Goal: Book appointment/travel/reservation

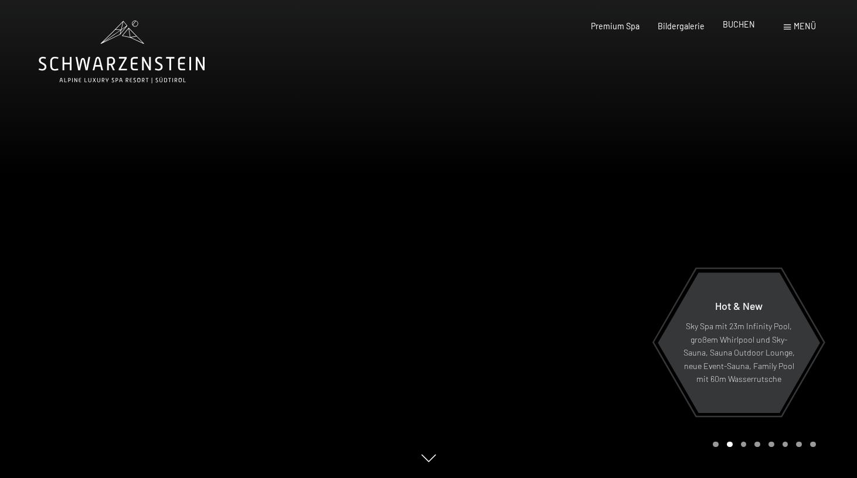
click at [740, 26] on span "BUCHEN" at bounding box center [739, 24] width 32 height 10
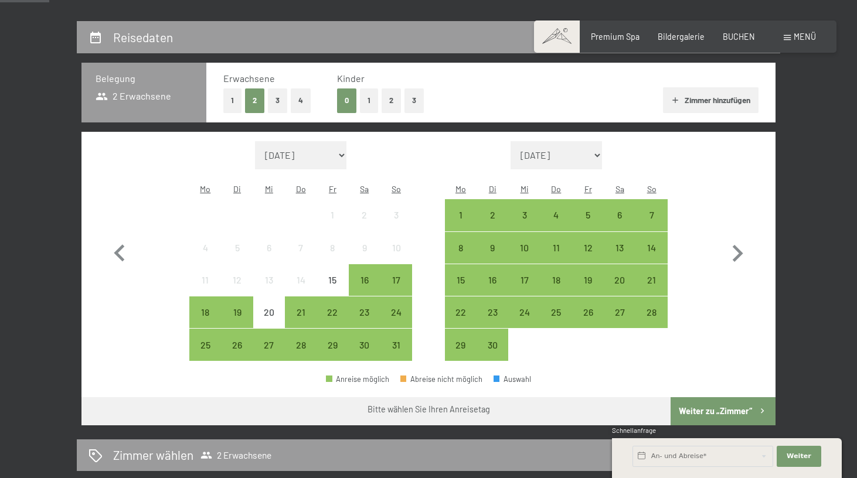
scroll to position [226, 0]
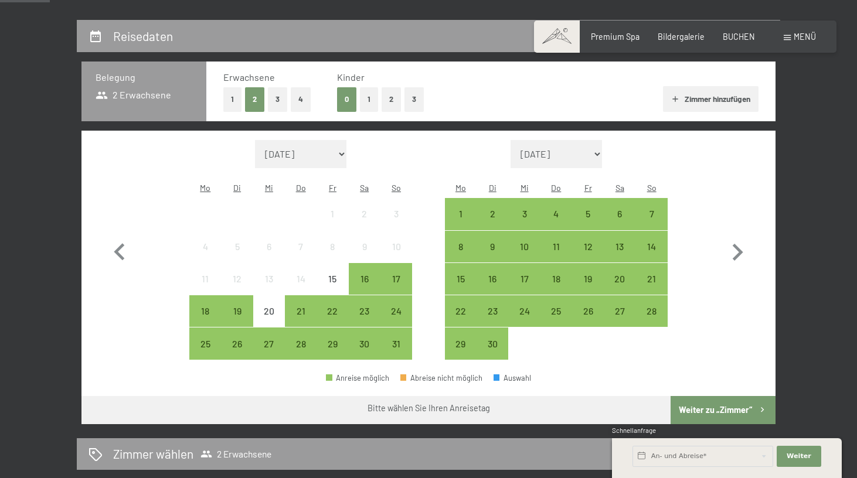
click at [366, 97] on button "1" at bounding box center [369, 99] width 18 height 24
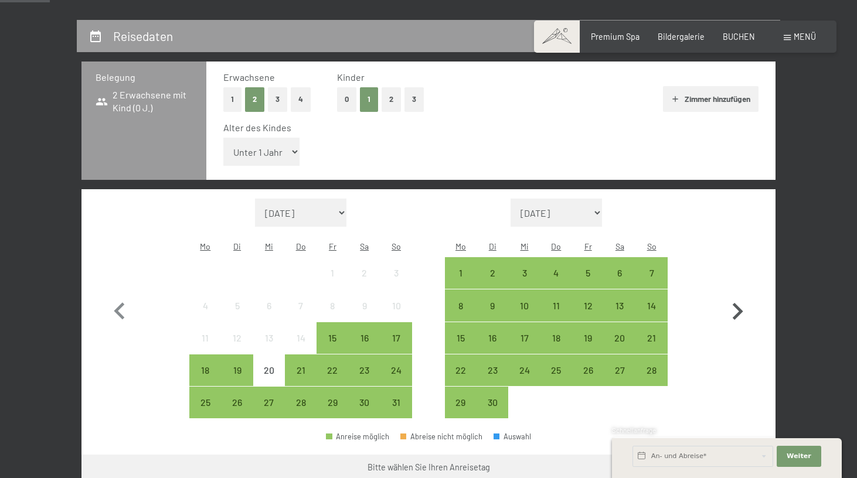
click at [739, 303] on icon "button" at bounding box center [738, 311] width 11 height 17
select select "2025-09-01"
select select "2025-10-01"
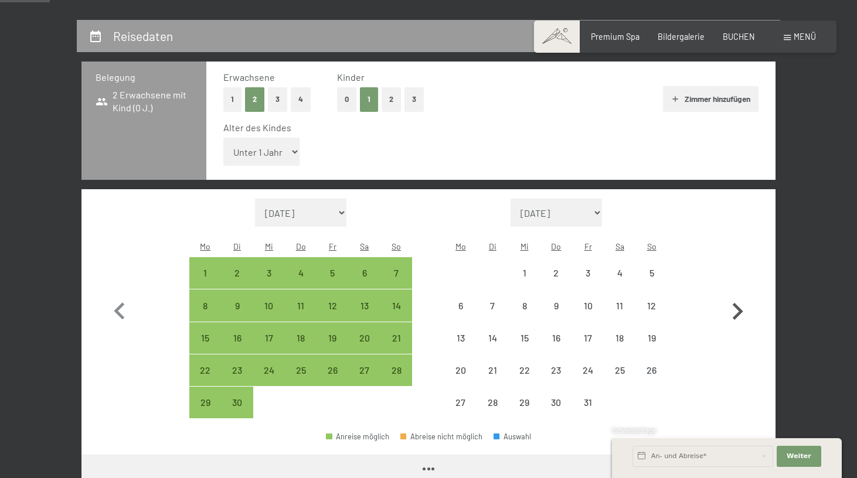
select select "2025-09-01"
select select "2025-10-01"
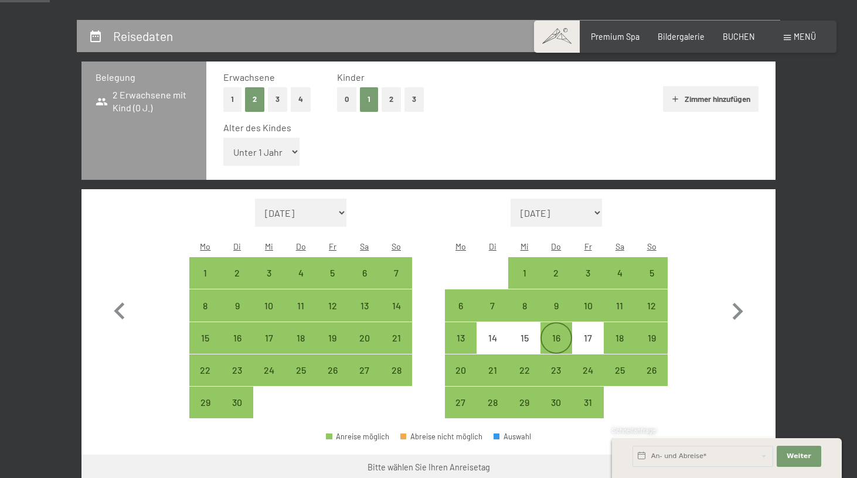
click at [558, 334] on div "16" at bounding box center [556, 348] width 29 height 29
select select "2025-09-01"
select select "2025-10-01"
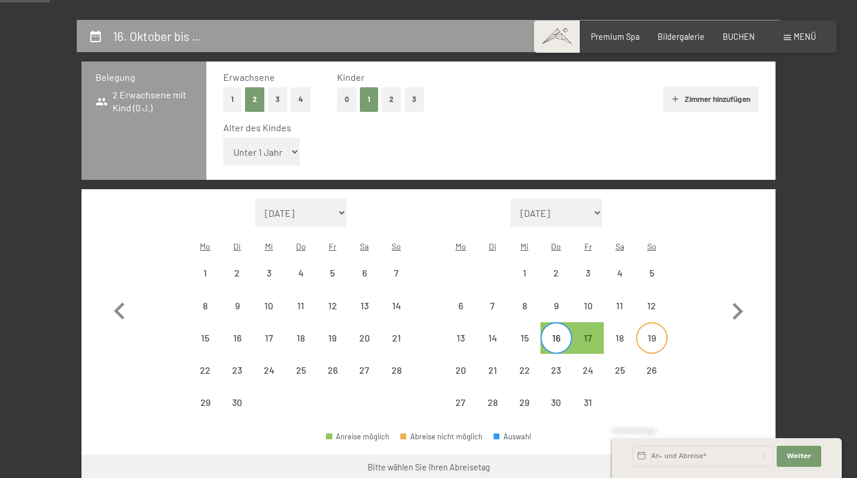
click at [655, 334] on div "19" at bounding box center [651, 348] width 29 height 29
select select "2025-09-01"
select select "2025-10-01"
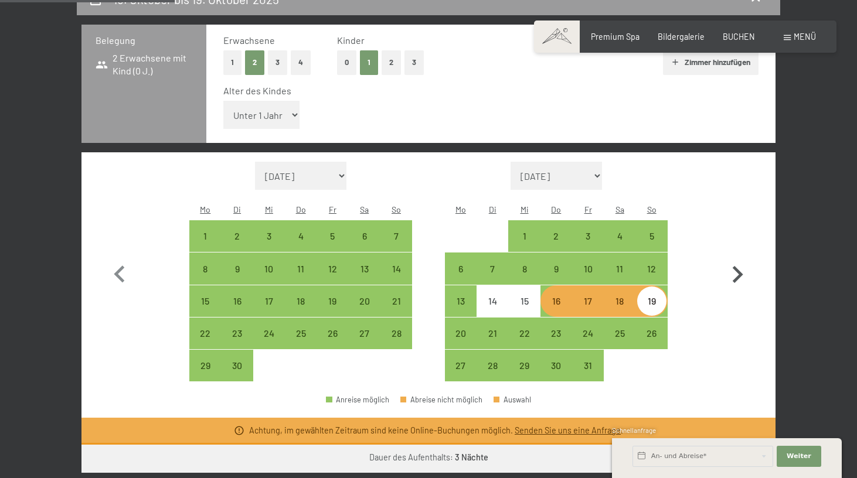
scroll to position [263, 0]
click at [588, 264] on div "10" at bounding box center [587, 278] width 29 height 29
select select "2025-09-01"
select select "2025-10-01"
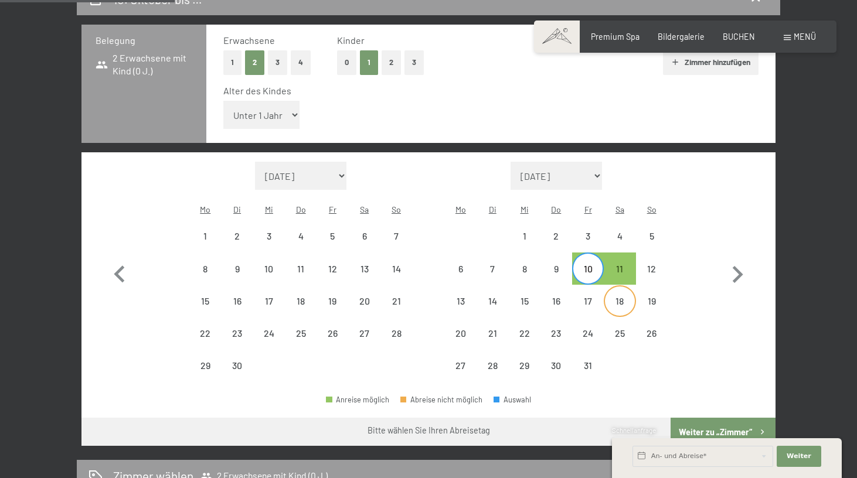
click at [618, 297] on div "18" at bounding box center [619, 311] width 29 height 29
select select "2025-09-01"
select select "2025-10-01"
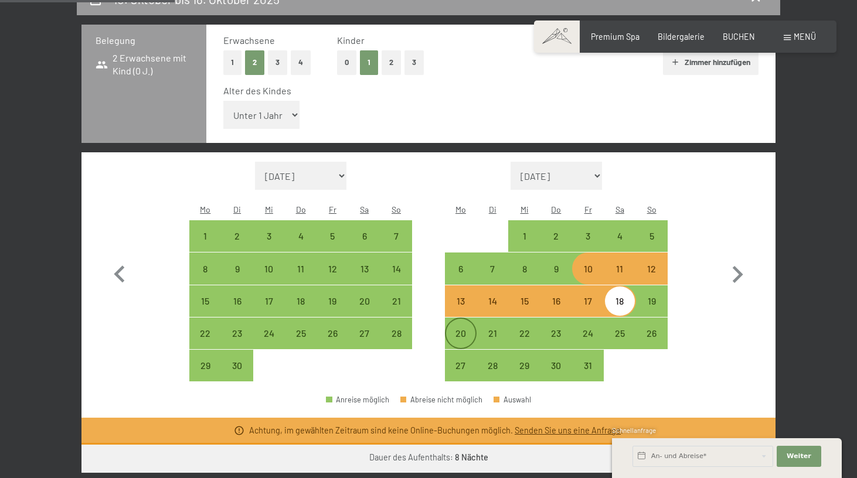
click at [461, 329] on div "20" at bounding box center [460, 343] width 29 height 29
select select "2025-09-01"
select select "2025-10-01"
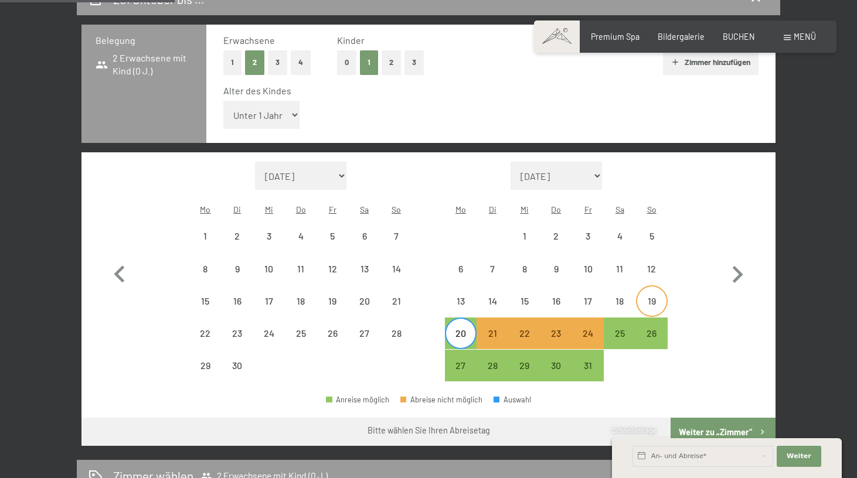
click at [654, 297] on div "19" at bounding box center [651, 311] width 29 height 29
select select "2025-09-01"
select select "2025-10-01"
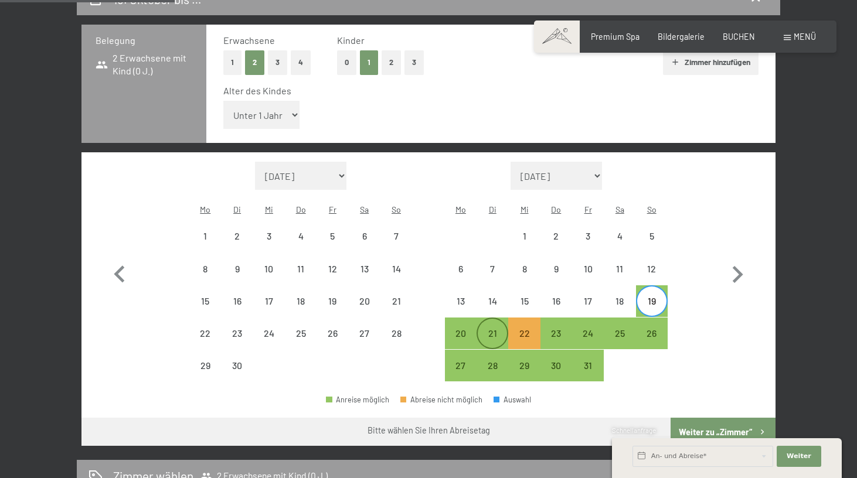
click at [487, 319] on div "21" at bounding box center [492, 333] width 29 height 29
select select "2025-09-01"
select select "2025-10-01"
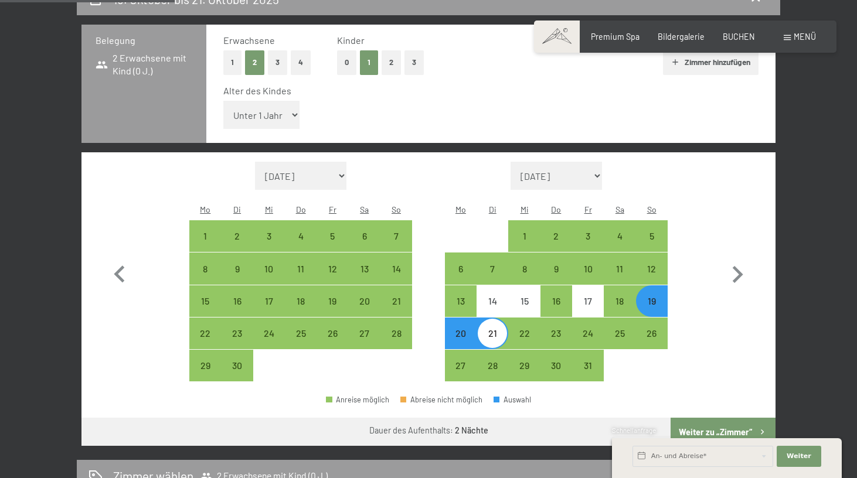
click at [728, 418] on button "Weiter zu „Zimmer“" at bounding box center [723, 432] width 105 height 28
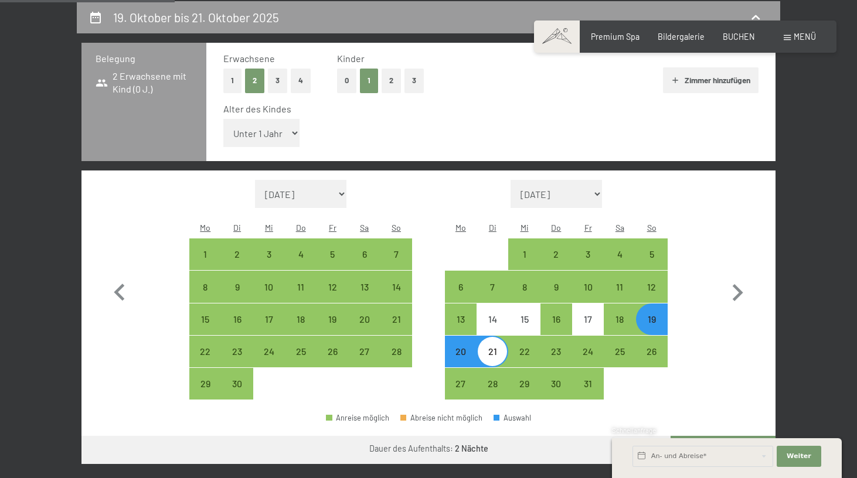
select select "2025-09-01"
select select "2025-10-01"
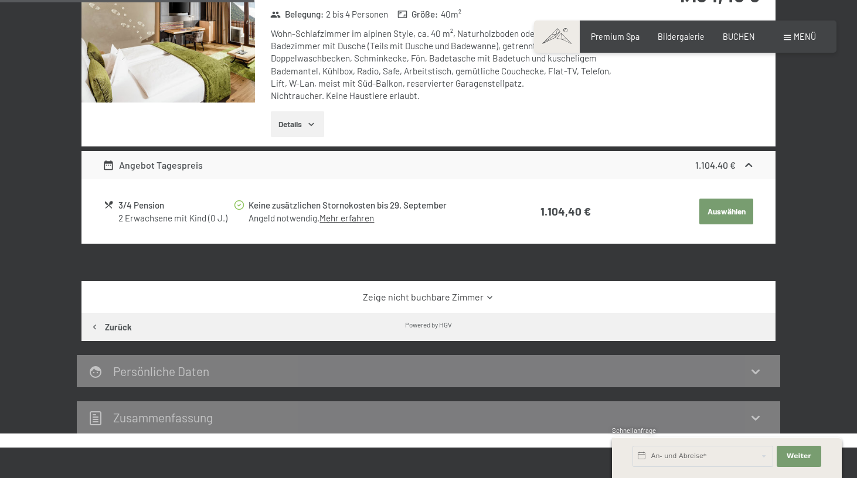
scroll to position [302, 0]
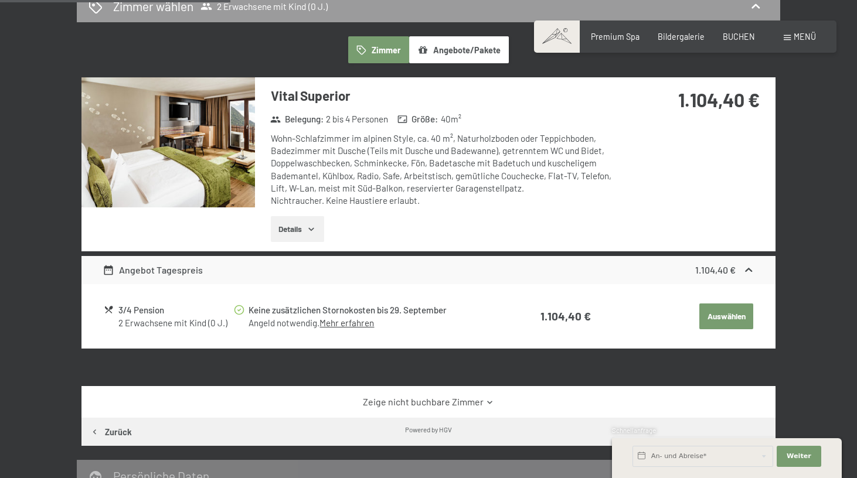
click at [309, 225] on icon "button" at bounding box center [311, 229] width 9 height 9
